Goal: Information Seeking & Learning: Learn about a topic

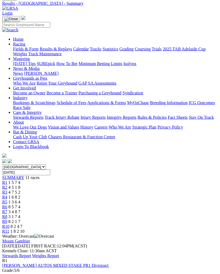
scroll to position [23, 0]
click at [7, 180] on span "R1" at bounding box center [4, 182] width 5 height 5
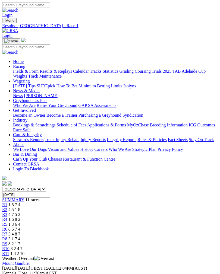
click at [59, 274] on link "Weights Report" at bounding box center [45, 278] width 27 height 5
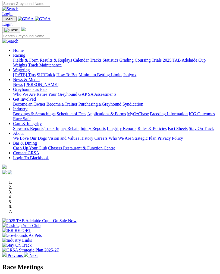
scroll to position [2, 0]
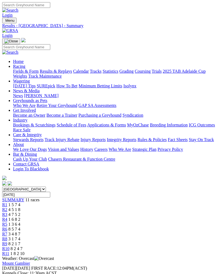
click at [7, 203] on span "R1" at bounding box center [4, 205] width 5 height 5
click at [7, 207] on span "R2" at bounding box center [4, 209] width 5 height 5
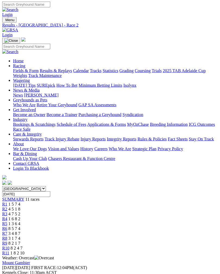
scroll to position [0, 0]
click at [7, 212] on link "R3" at bounding box center [4, 214] width 5 height 5
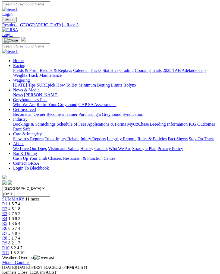
scroll to position [1, 0]
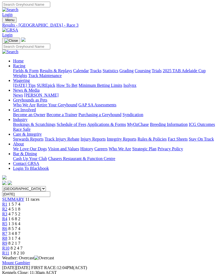
click at [7, 217] on link "R4" at bounding box center [4, 219] width 5 height 5
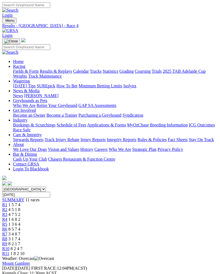
click at [7, 222] on link "R5" at bounding box center [4, 224] width 5 height 5
click at [7, 227] on span "R6" at bounding box center [4, 229] width 5 height 5
click at [7, 232] on span "R7" at bounding box center [4, 234] width 5 height 5
click at [7, 237] on span "R8" at bounding box center [4, 239] width 5 height 5
click at [7, 242] on span "R9" at bounding box center [4, 244] width 5 height 5
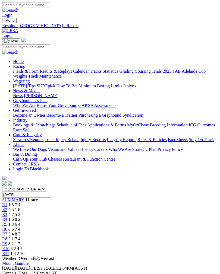
click at [10, 247] on link "R10" at bounding box center [5, 249] width 7 height 5
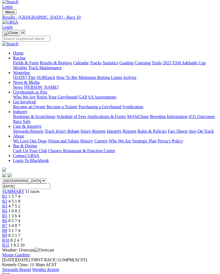
scroll to position [0, 12]
click at [9, 243] on link "R11" at bounding box center [5, 245] width 7 height 5
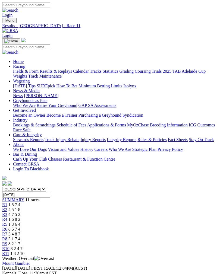
click at [7, 227] on span "R6" at bounding box center [4, 229] width 5 height 5
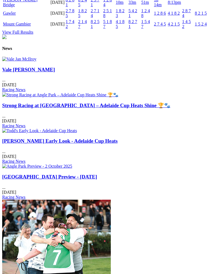
scroll to position [673, 0]
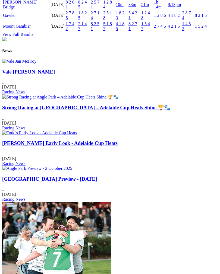
click at [36, 64] on img at bounding box center [19, 61] width 34 height 5
